Goal: Register for event/course

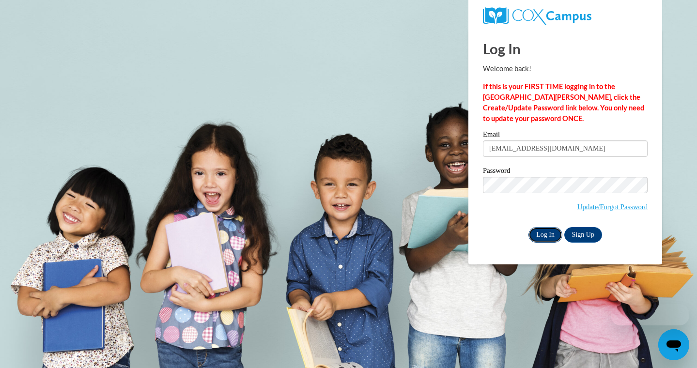
click at [554, 233] on input "Log In" at bounding box center [545, 234] width 34 height 15
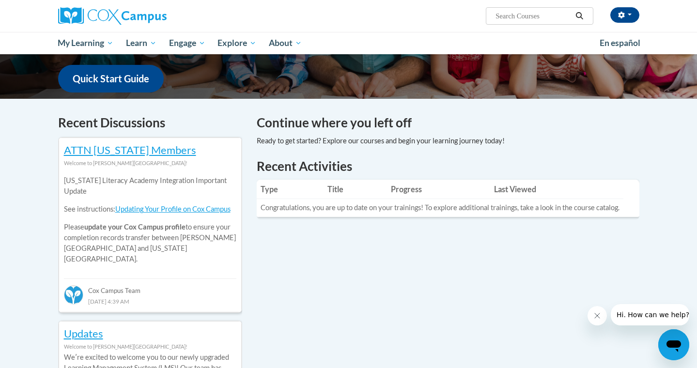
scroll to position [242, 0]
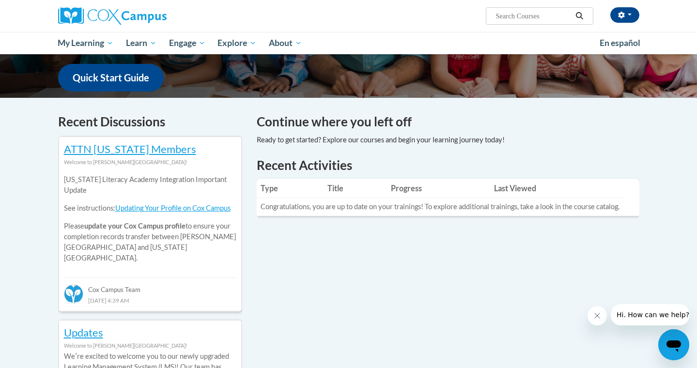
click at [523, 18] on input "Search..." at bounding box center [533, 16] width 77 height 12
type input "PHONICS"
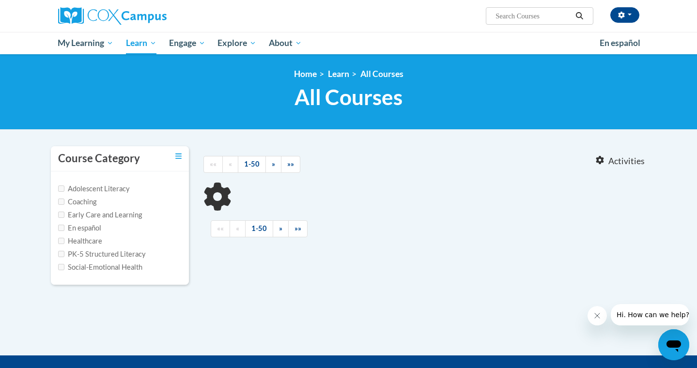
type input "PHONICS"
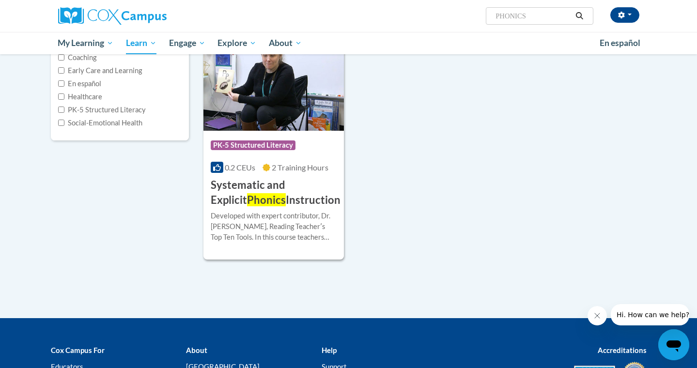
scroll to position [145, 0]
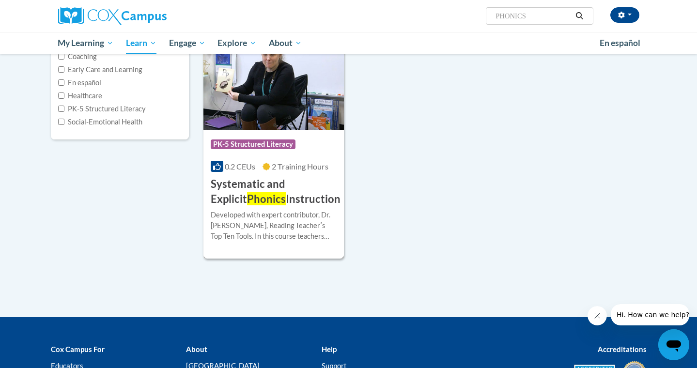
click at [247, 204] on span "Phonics" at bounding box center [266, 198] width 39 height 13
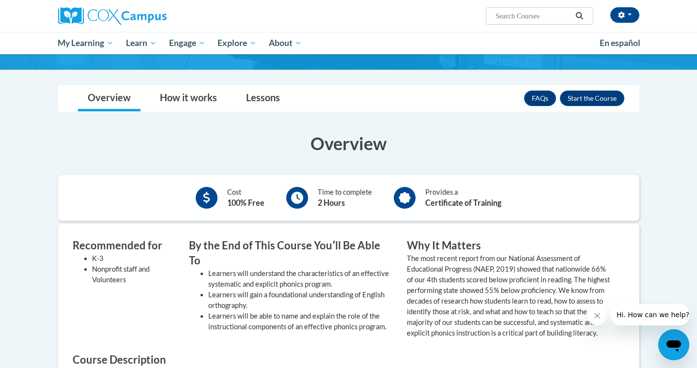
scroll to position [143, 0]
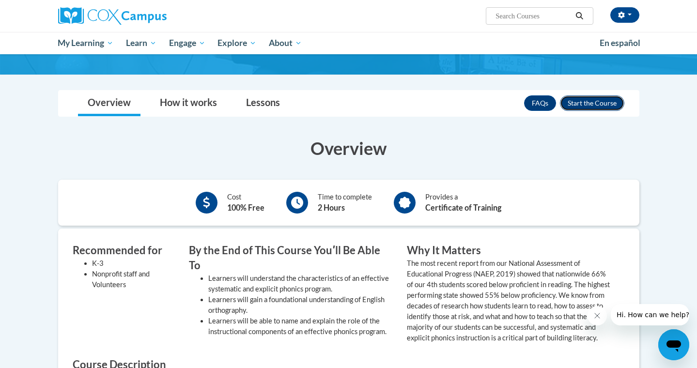
click at [588, 101] on button "Enroll" at bounding box center [592, 102] width 64 height 15
click at [600, 314] on icon "Close message from company" at bounding box center [597, 316] width 8 height 8
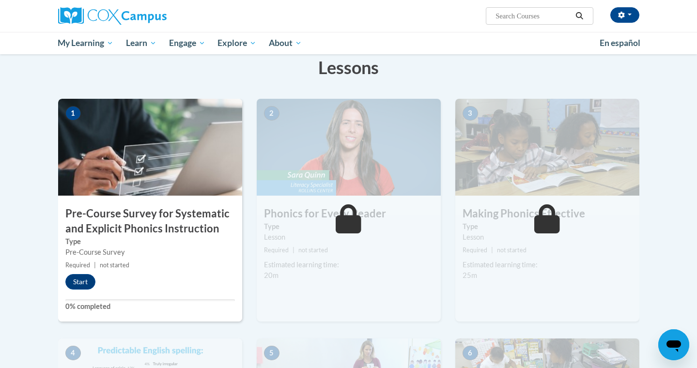
scroll to position [162, 0]
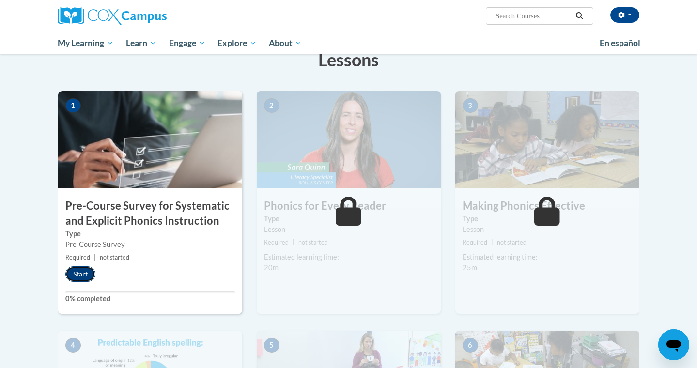
click at [81, 272] on button "Start" at bounding box center [80, 273] width 30 height 15
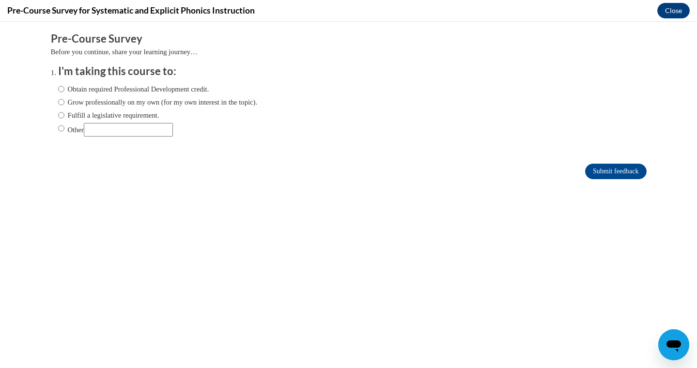
scroll to position [0, 0]
click at [181, 86] on label "Obtain required Professional Development credit." at bounding box center [133, 89] width 151 height 11
click at [64, 86] on input "Obtain required Professional Development credit." at bounding box center [61, 89] width 6 height 11
radio input "true"
click at [181, 107] on label "Grow professionally on my own (for my own interest in the topic)." at bounding box center [158, 102] width 200 height 11
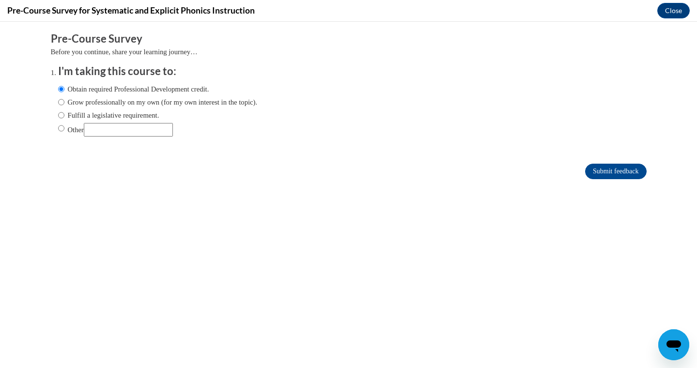
click at [64, 107] on input "Grow professionally on my own (for my own interest in the topic)." at bounding box center [61, 102] width 6 height 11
radio input "true"
click at [205, 91] on label "Obtain required Professional Development credit." at bounding box center [133, 89] width 151 height 11
click at [64, 91] on input "Obtain required Professional Development credit." at bounding box center [61, 89] width 6 height 11
radio input "true"
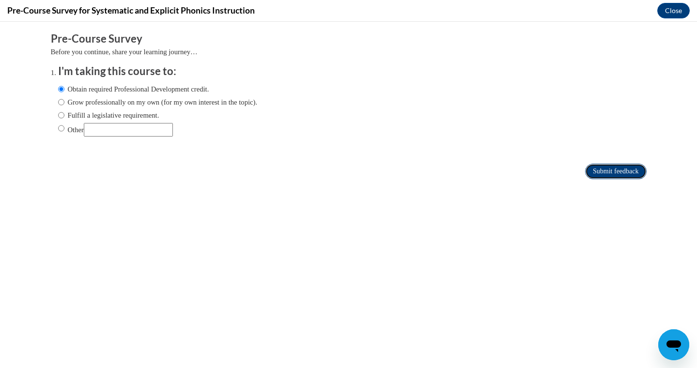
click at [617, 170] on input "Submit feedback" at bounding box center [615, 171] width 61 height 15
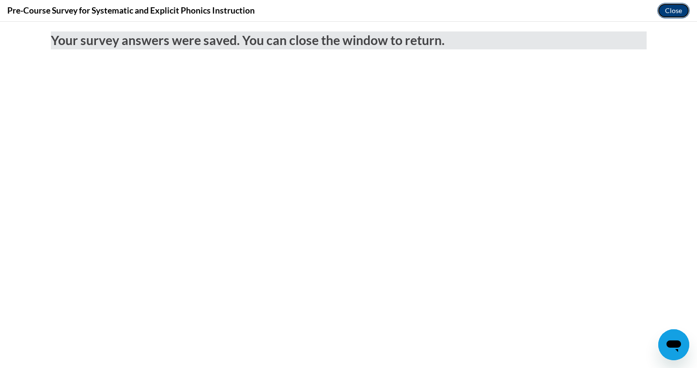
click at [668, 12] on button "Close" at bounding box center [673, 10] width 32 height 15
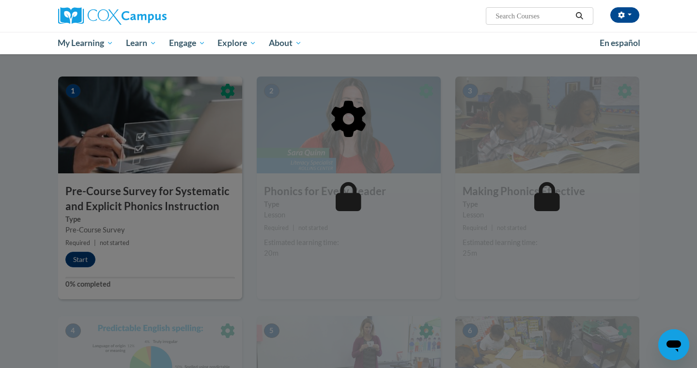
scroll to position [172, 0]
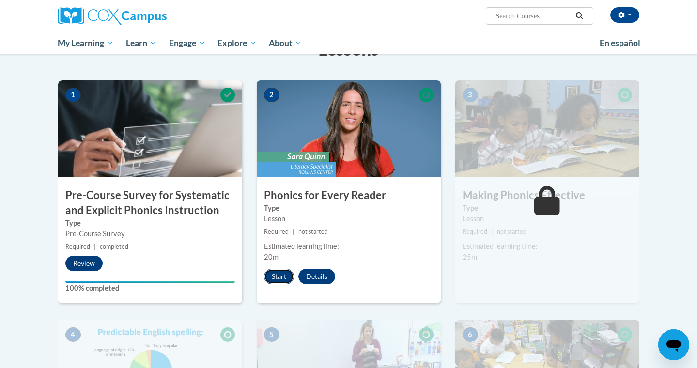
click at [278, 274] on button "Start" at bounding box center [279, 276] width 30 height 15
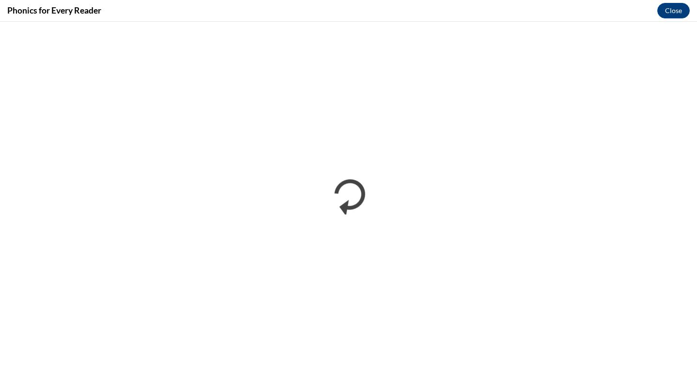
scroll to position [0, 0]
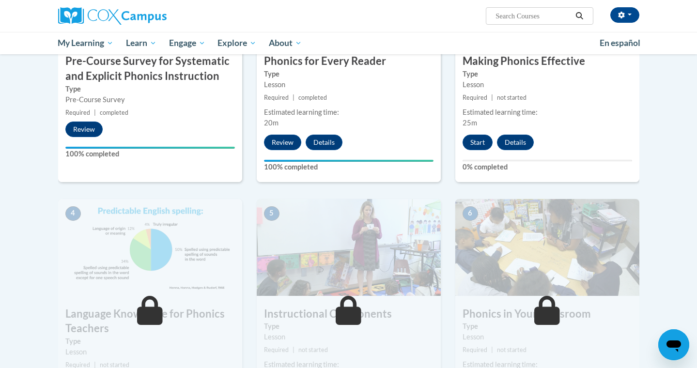
scroll to position [304, 0]
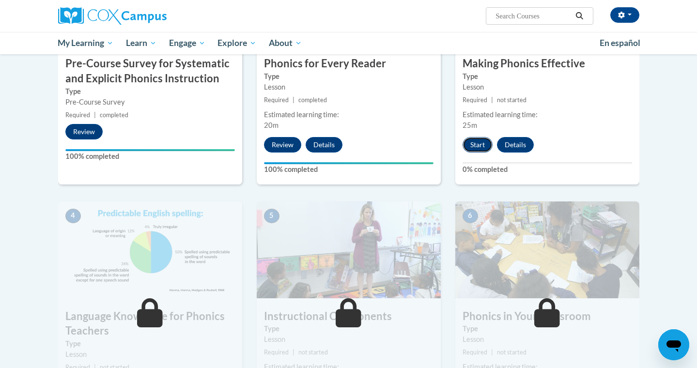
click at [476, 151] on button "Start" at bounding box center [478, 144] width 30 height 15
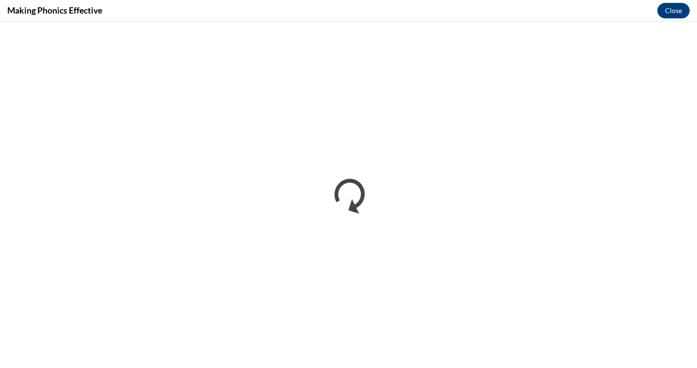
scroll to position [0, 0]
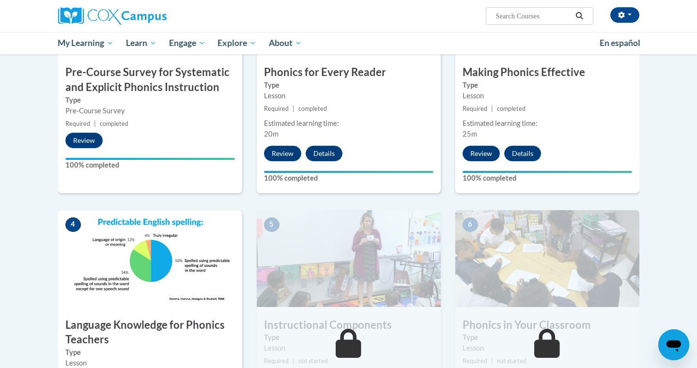
scroll to position [296, 0]
